Goal: Task Accomplishment & Management: Complete application form

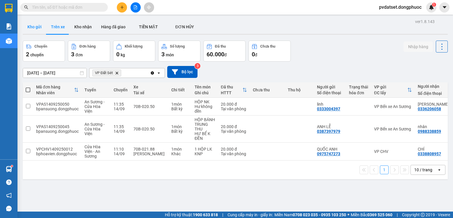
click at [32, 27] on button "Kho gửi" at bounding box center [35, 27] width 24 height 14
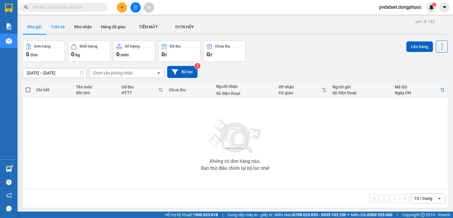
click at [56, 26] on button "Trên xe" at bounding box center [57, 27] width 23 height 14
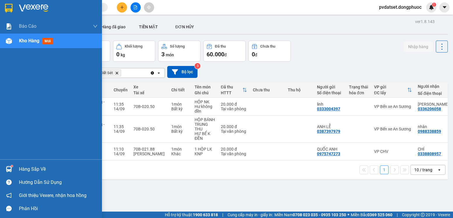
drag, startPoint x: 8, startPoint y: 165, endPoint x: 21, endPoint y: 166, distance: 13.4
click at [8, 165] on div at bounding box center [9, 169] width 10 height 10
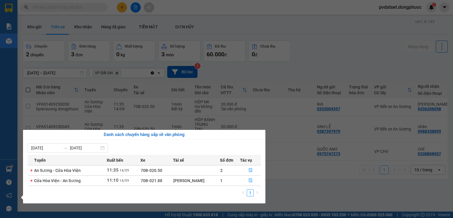
click at [295, 196] on section "Kết quả tìm kiếm ( 0 ) Bộ lọc Ngày tạo đơn gần nhất No Data pvdatset.dongphuoc …" at bounding box center [226, 109] width 453 height 218
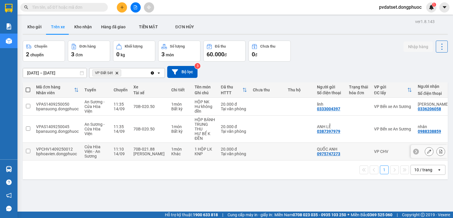
click at [255, 151] on td at bounding box center [267, 152] width 35 height 18
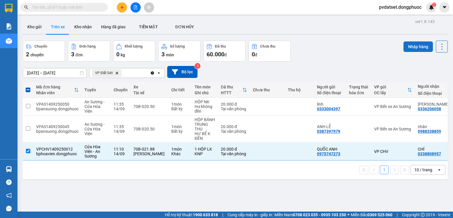
click at [416, 49] on button "Nhập hàng" at bounding box center [418, 46] width 29 height 10
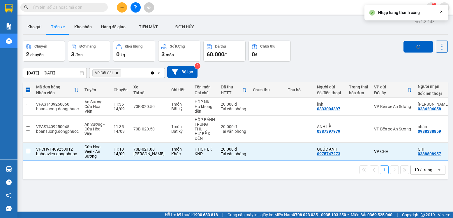
checkbox input "false"
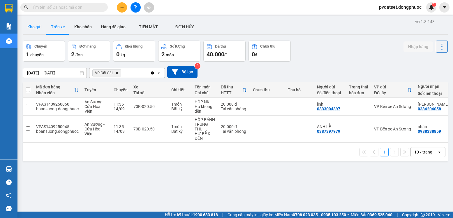
click at [34, 26] on button "Kho gửi" at bounding box center [35, 27] width 24 height 14
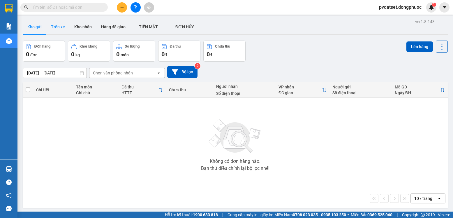
click at [60, 32] on button "Trên xe" at bounding box center [57, 27] width 23 height 14
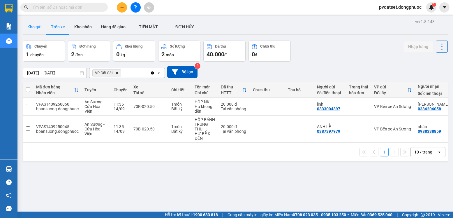
click at [38, 29] on button "Kho gửi" at bounding box center [35, 27] width 24 height 14
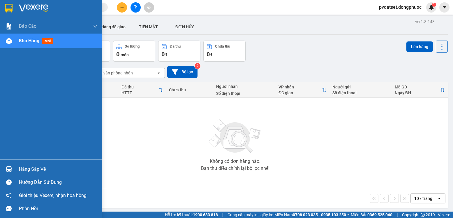
click at [24, 169] on div "Hàng sắp về" at bounding box center [58, 169] width 79 height 9
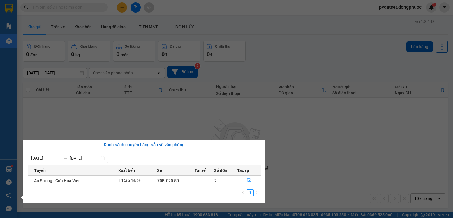
click at [164, 111] on section "Kết quả tìm kiếm ( 0 ) Bộ lọc Ngày tạo đơn gần nhất No Data pvdatset.dongphuoc …" at bounding box center [226, 109] width 453 height 218
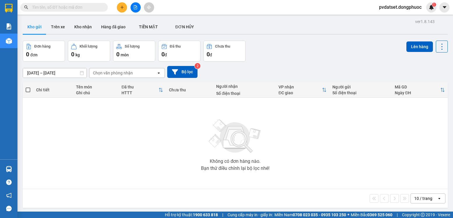
click at [124, 10] on button at bounding box center [122, 7] width 10 height 10
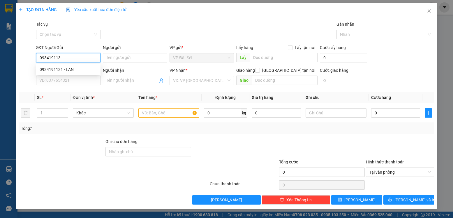
type input "0934191131"
click at [63, 67] on div "0934191131 - LAN" at bounding box center [68, 69] width 57 height 6
type input "LAN"
type input "0987624322"
type input "TRÂM"
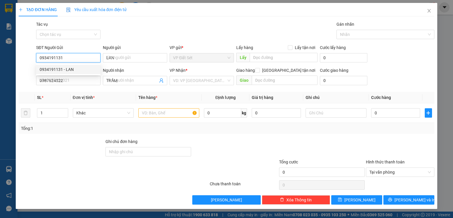
type input "20.000"
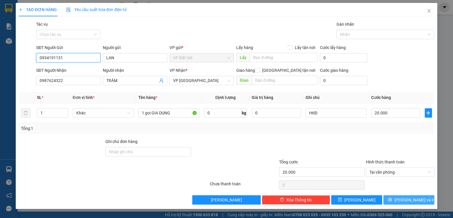
type input "0934191131"
click at [410, 199] on span "[PERSON_NAME] và In" at bounding box center [415, 199] width 41 height 6
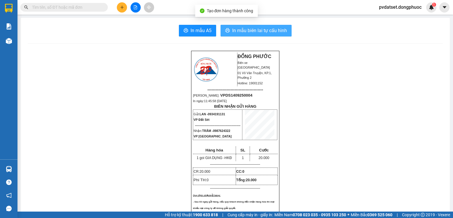
click at [276, 30] on span "In mẫu biên lai tự cấu hình" at bounding box center [259, 30] width 55 height 7
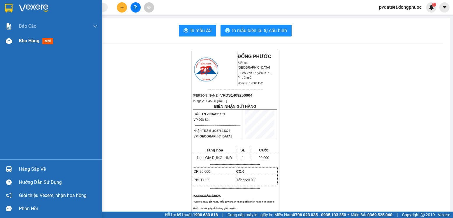
click at [38, 39] on span "Kho hàng" at bounding box center [29, 41] width 20 height 6
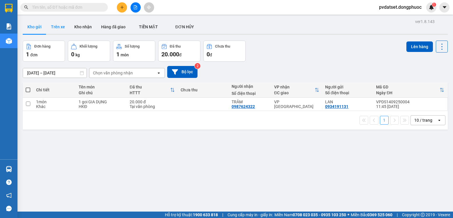
click at [52, 26] on button "Trên xe" at bounding box center [57, 27] width 23 height 14
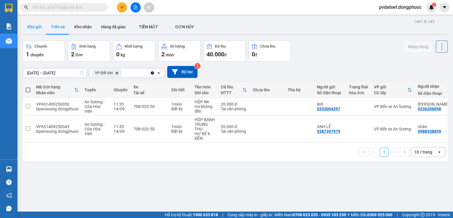
click at [43, 28] on button "Kho gửi" at bounding box center [35, 27] width 24 height 14
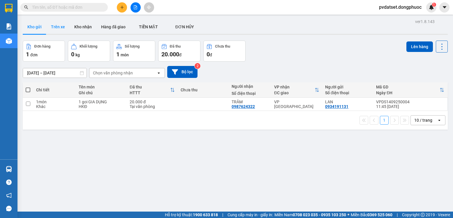
click at [59, 25] on button "Trên xe" at bounding box center [57, 27] width 23 height 14
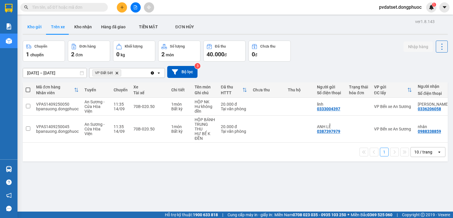
click at [40, 26] on button "Kho gửi" at bounding box center [35, 27] width 24 height 14
